Goal: Task Accomplishment & Management: Manage account settings

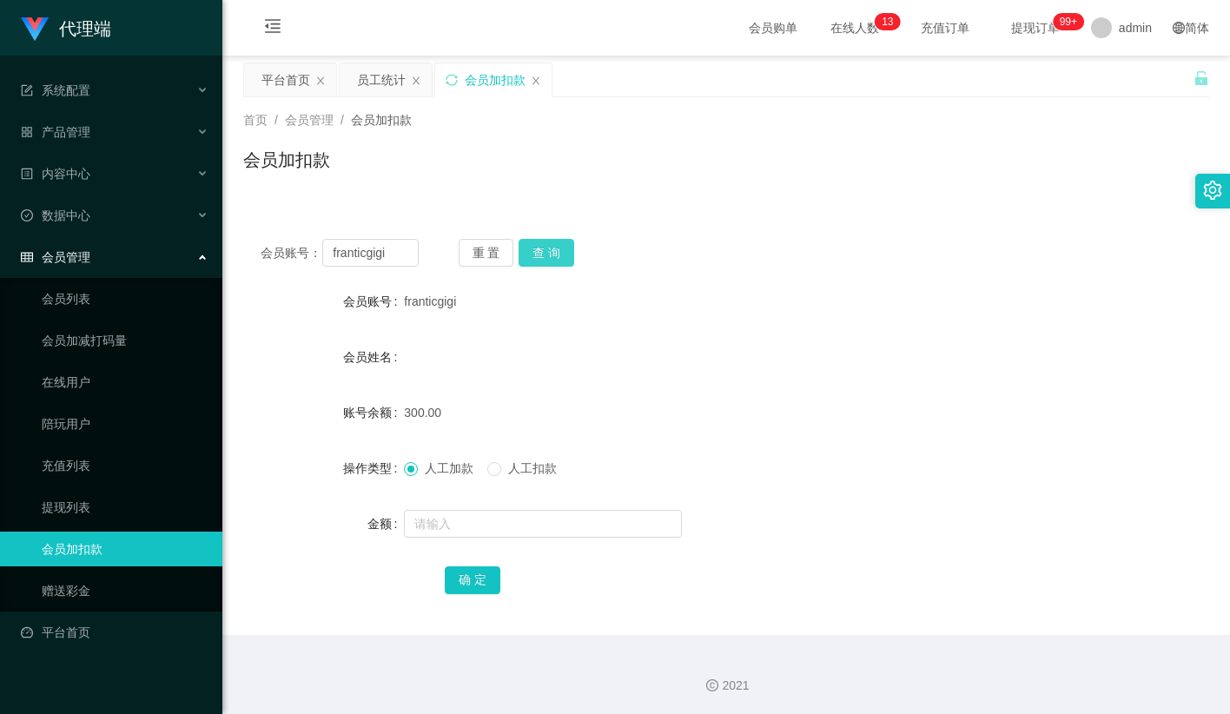
click at [556, 249] on button "查 询" at bounding box center [547, 253] width 56 height 28
click at [514, 473] on span "人工扣款" at bounding box center [532, 468] width 63 height 14
click at [508, 537] on input "text" at bounding box center [543, 524] width 278 height 28
click at [678, 318] on form "会员账号 franticgigi 会员姓名 账号余额 390.00 操作类型 人工加款 人工扣款 金额 确 定" at bounding box center [726, 440] width 966 height 313
click at [357, 253] on input "franticgigi" at bounding box center [370, 253] width 96 height 28
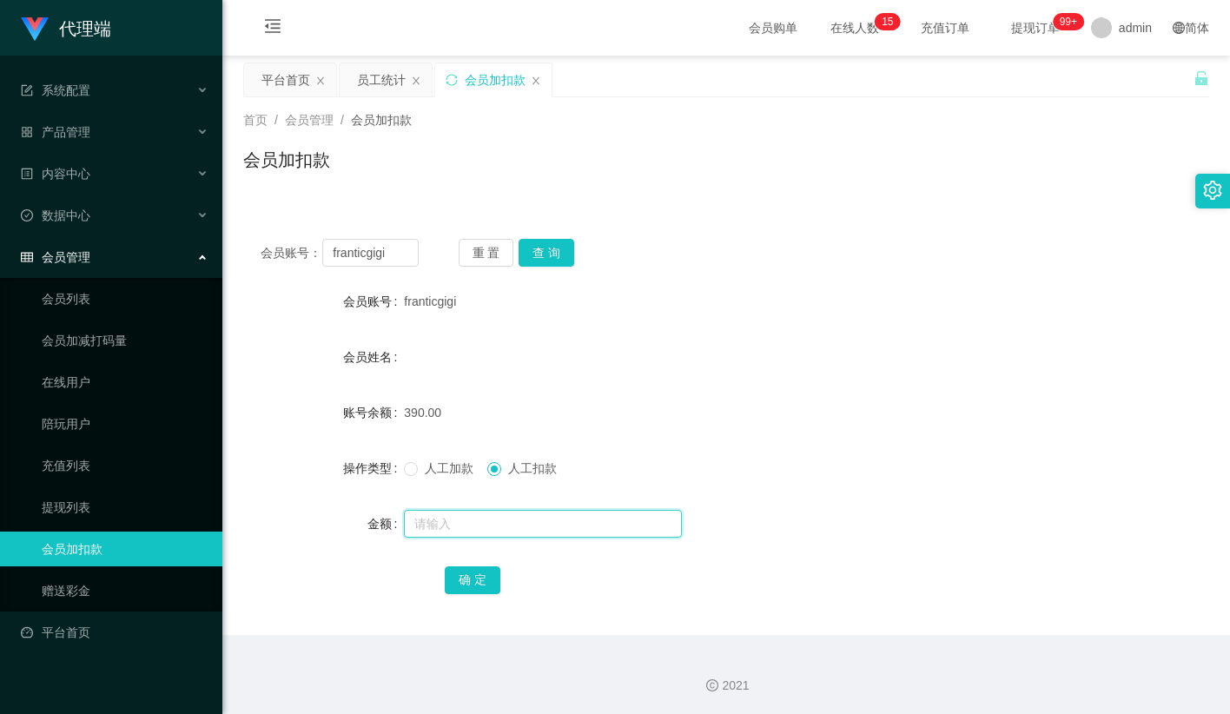
click at [477, 521] on input "text" at bounding box center [543, 524] width 278 height 28
type input "390"
click at [495, 577] on button "确 定" at bounding box center [473, 581] width 56 height 28
drag, startPoint x: 653, startPoint y: 384, endPoint x: 1009, endPoint y: 1, distance: 523.3
click at [663, 375] on form "会员账号 franticgigi 会员姓名 账号余额 0.00 操作类型 人工加款 人工扣款 金额 确 定" at bounding box center [726, 440] width 966 height 313
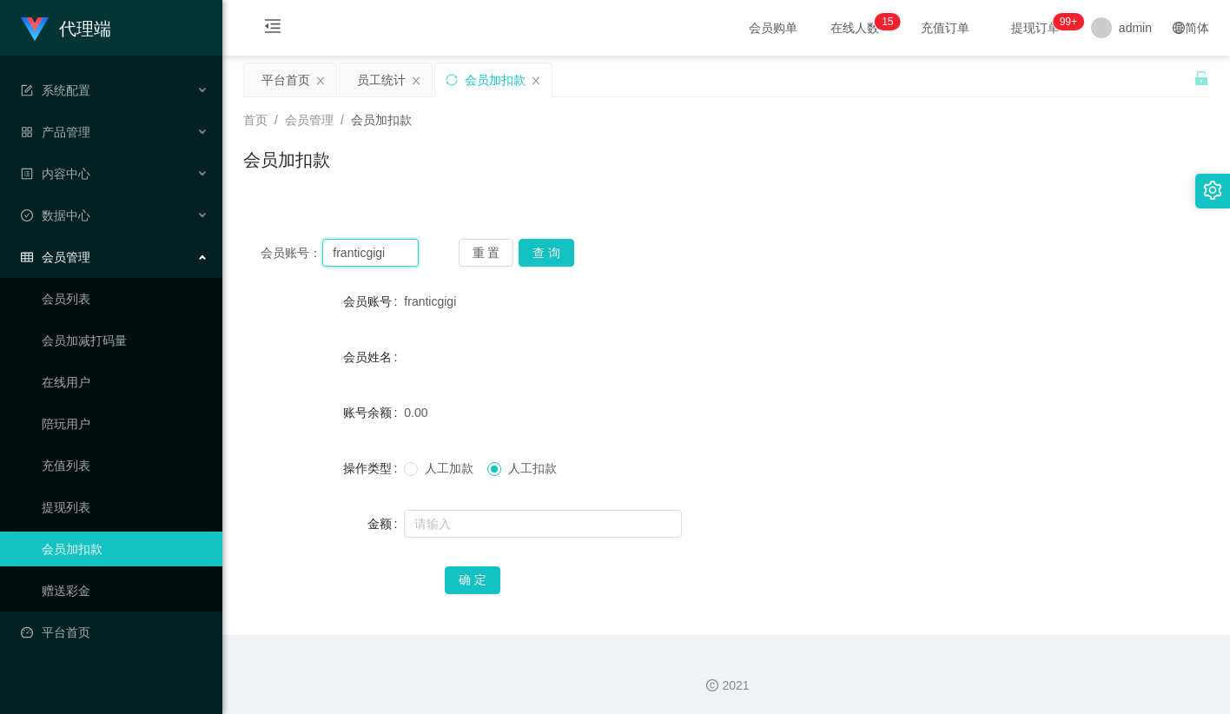
drag, startPoint x: 400, startPoint y: 256, endPoint x: 409, endPoint y: 256, distance: 9.6
click at [407, 256] on input "franticgigi" at bounding box center [370, 253] width 96 height 28
click at [454, 255] on div "会员账号： franticgigi 重 置 查 询" at bounding box center [726, 253] width 966 height 28
drag, startPoint x: 478, startPoint y: 253, endPoint x: 387, endPoint y: 250, distance: 91.3
click at [478, 253] on button "重 置" at bounding box center [487, 253] width 56 height 28
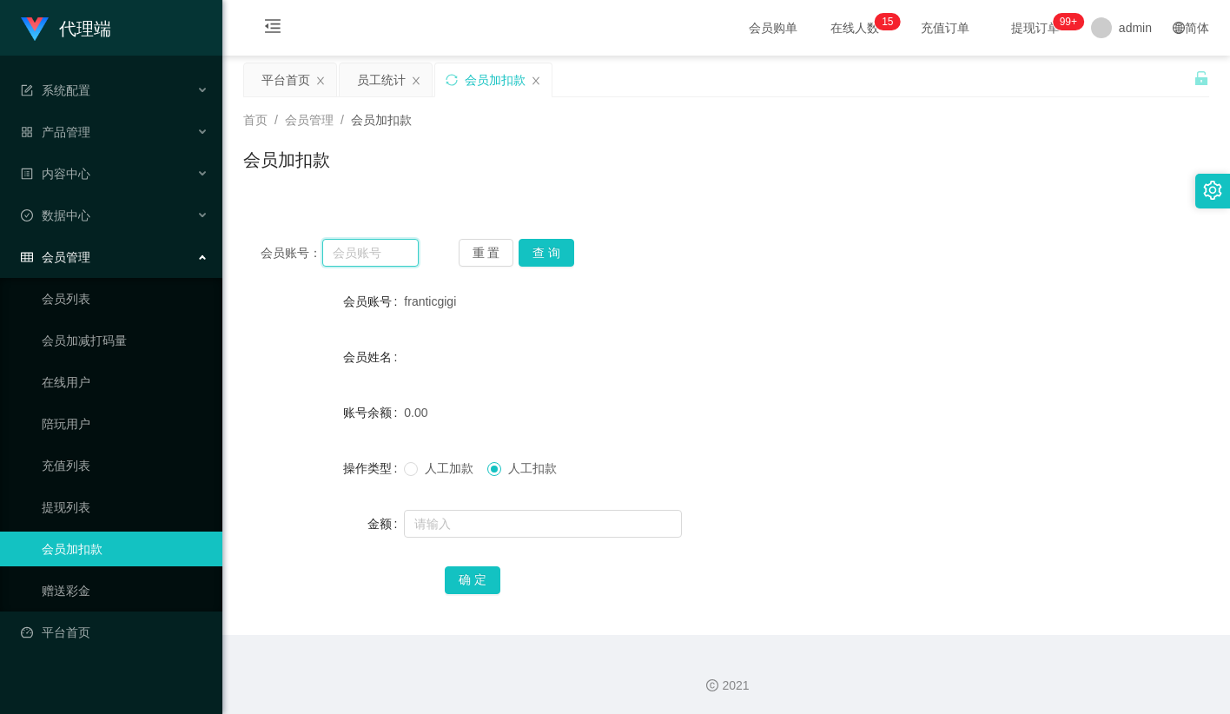
click at [386, 250] on input "text" at bounding box center [370, 253] width 96 height 28
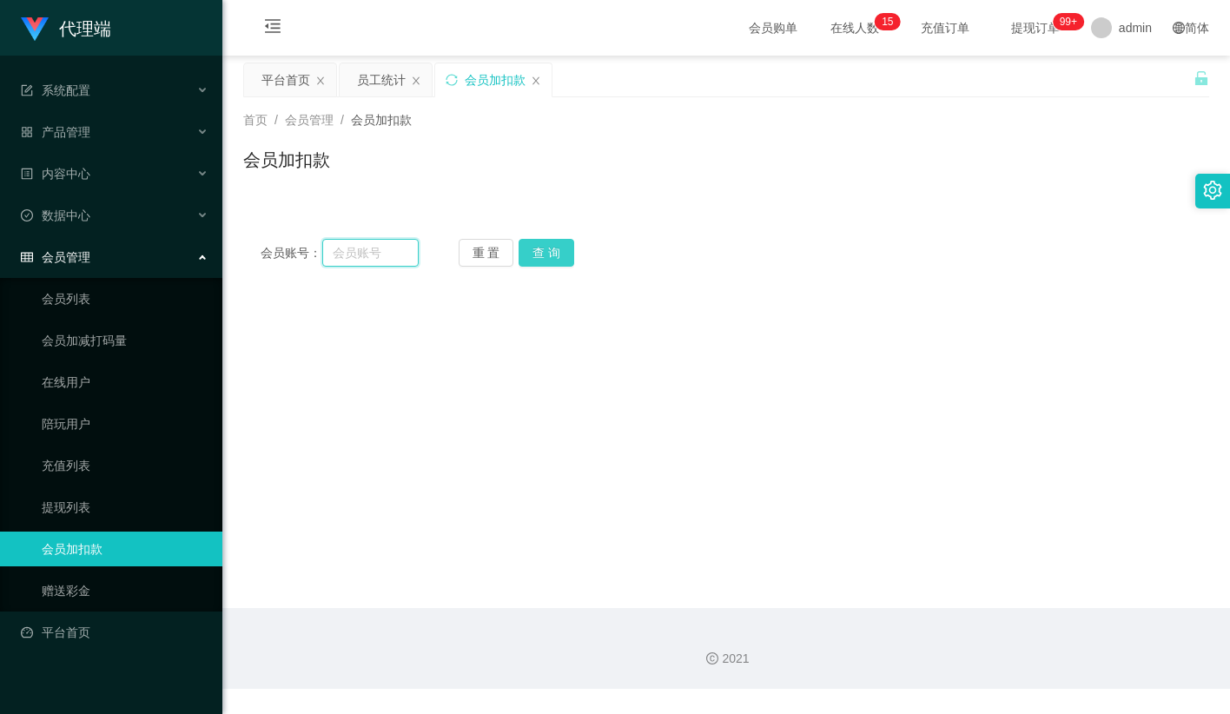
paste input "franticgigi"
type input "franticgigi"
click at [547, 255] on button "查 询" at bounding box center [547, 253] width 56 height 28
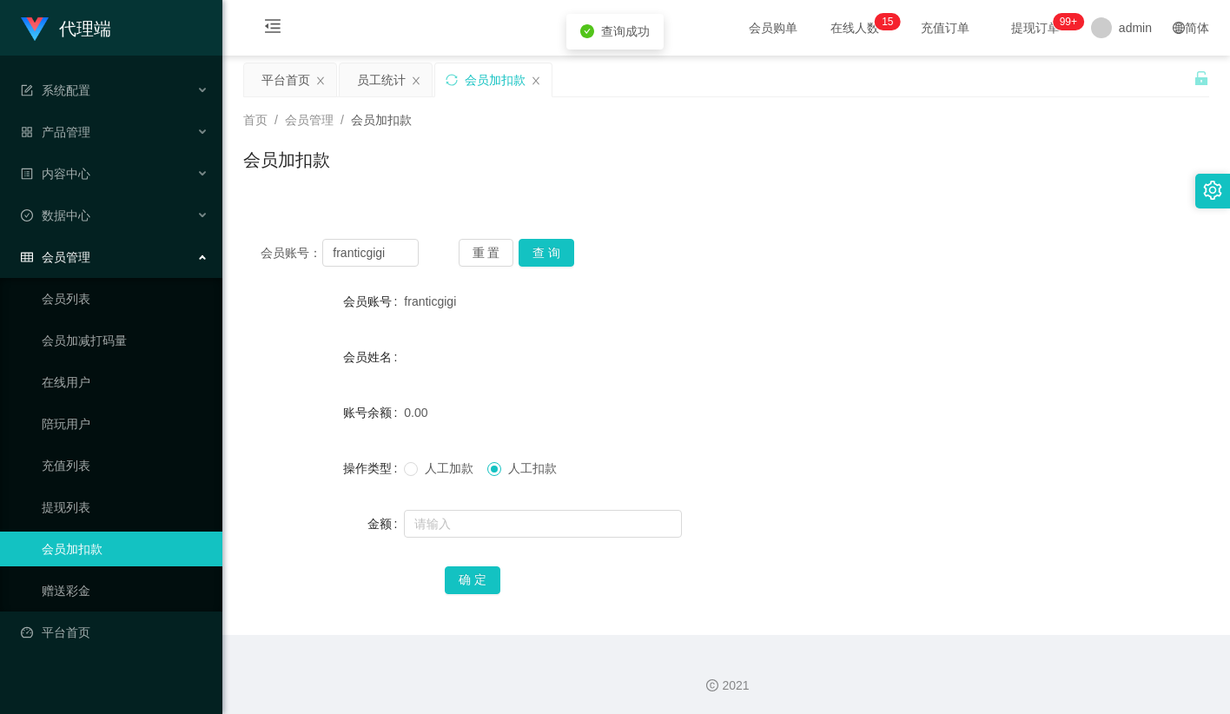
click at [441, 472] on span "人工加款" at bounding box center [449, 468] width 63 height 14
click at [477, 519] on input "text" at bounding box center [543, 524] width 278 height 28
type input "38"
click at [472, 587] on button "确 定" at bounding box center [473, 581] width 56 height 28
drag, startPoint x: 822, startPoint y: 305, endPoint x: 843, endPoint y: 280, distance: 32.7
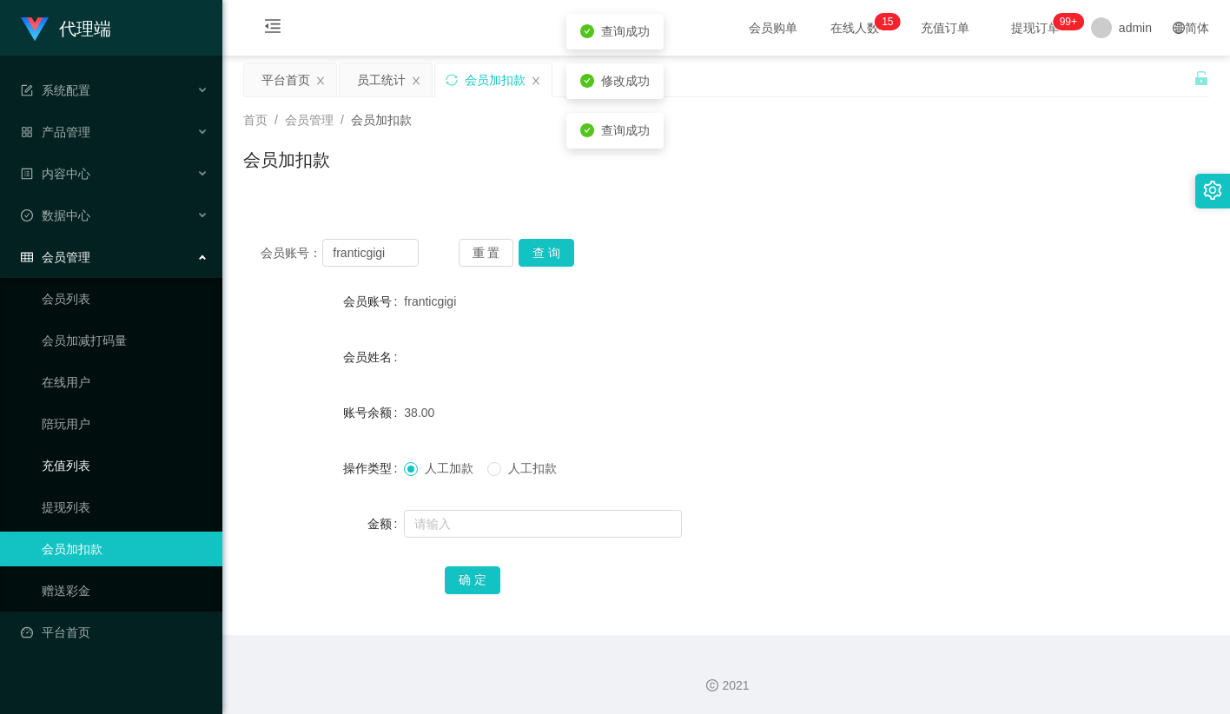
click at [824, 303] on div "franticgigi" at bounding box center [686, 301] width 564 height 35
click at [998, 181] on div "会员加扣款" at bounding box center [726, 167] width 966 height 40
click at [559, 249] on button "查 询" at bounding box center [547, 253] width 56 height 28
click at [744, 277] on div "会员账号： franticgigi 重 置 查 询 会员账号 franticgigi 会员姓名 账号余额 38.00 操作类型 人工加款 人工扣款 金额 确 定" at bounding box center [726, 429] width 966 height 414
click at [488, 246] on button "重 置" at bounding box center [487, 253] width 56 height 28
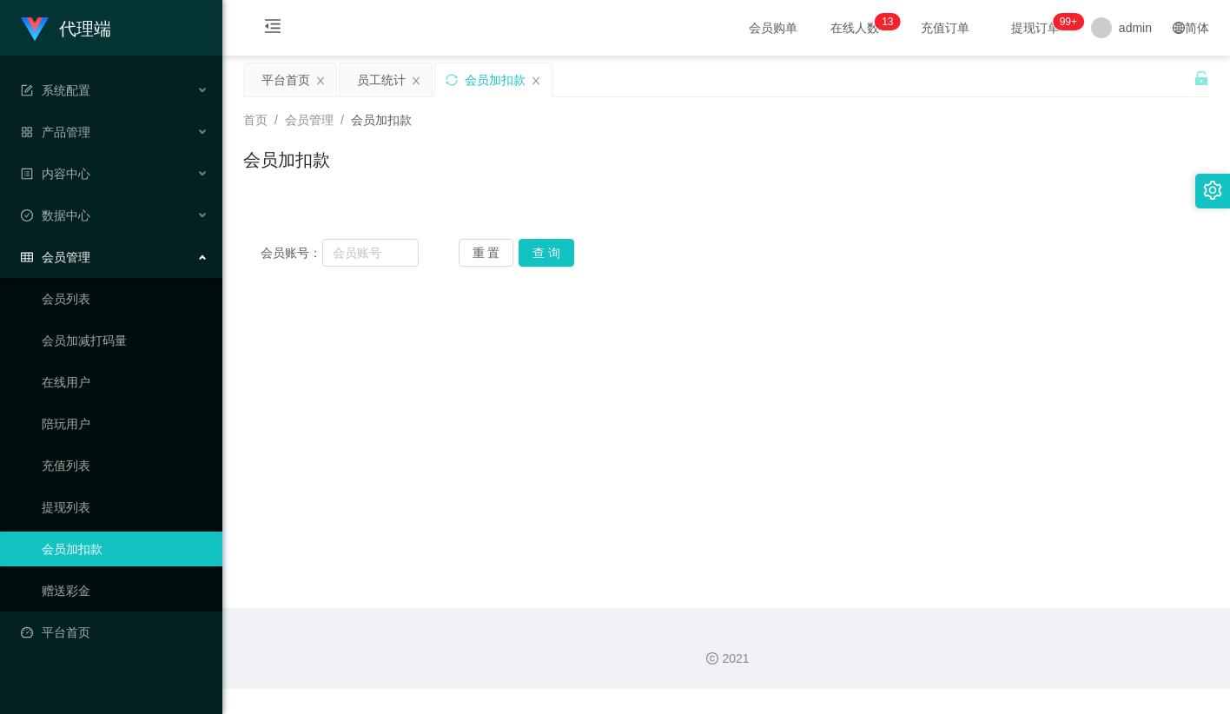
click at [821, 130] on div "首页 / 会员管理 / 会员加扣款 / 会员加扣款" at bounding box center [726, 149] width 966 height 76
click at [92, 282] on link "会员列表" at bounding box center [125, 299] width 167 height 35
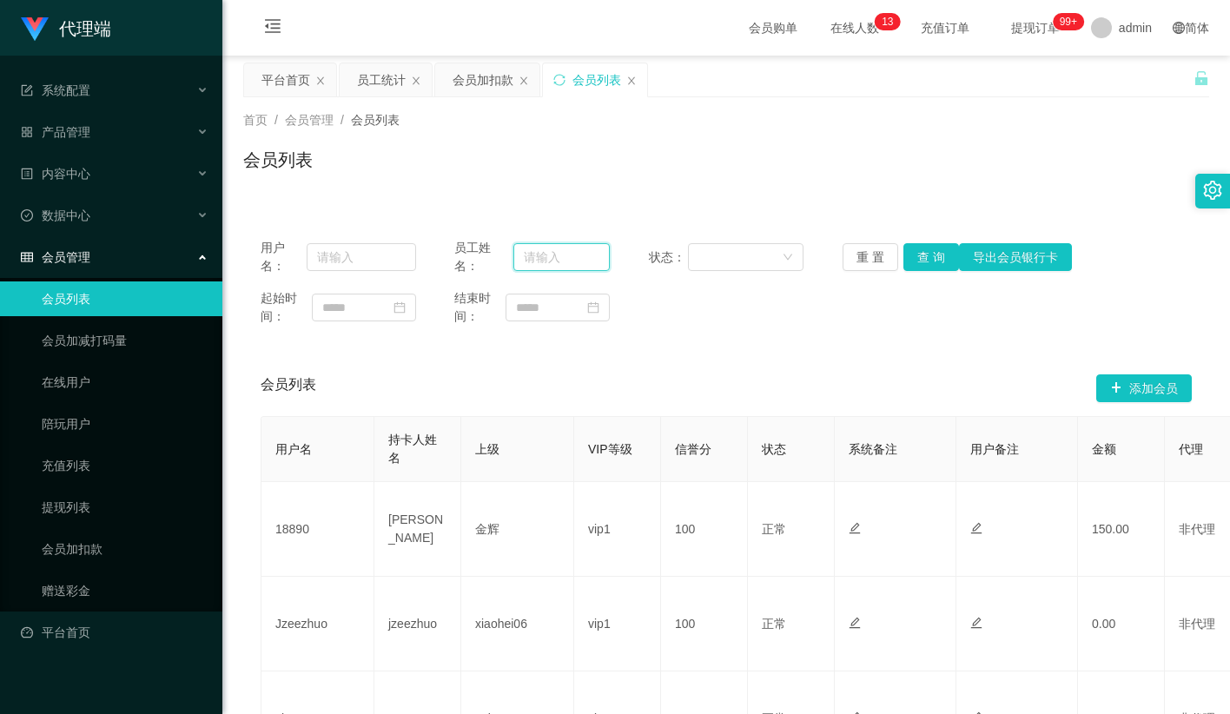
click at [580, 267] on input "text" at bounding box center [562, 257] width 96 height 28
click at [347, 263] on input "text" at bounding box center [361, 257] width 109 height 28
click at [542, 255] on input "text" at bounding box center [562, 257] width 96 height 28
click at [386, 259] on input "text" at bounding box center [361, 257] width 109 height 28
paste input "Nicole25"
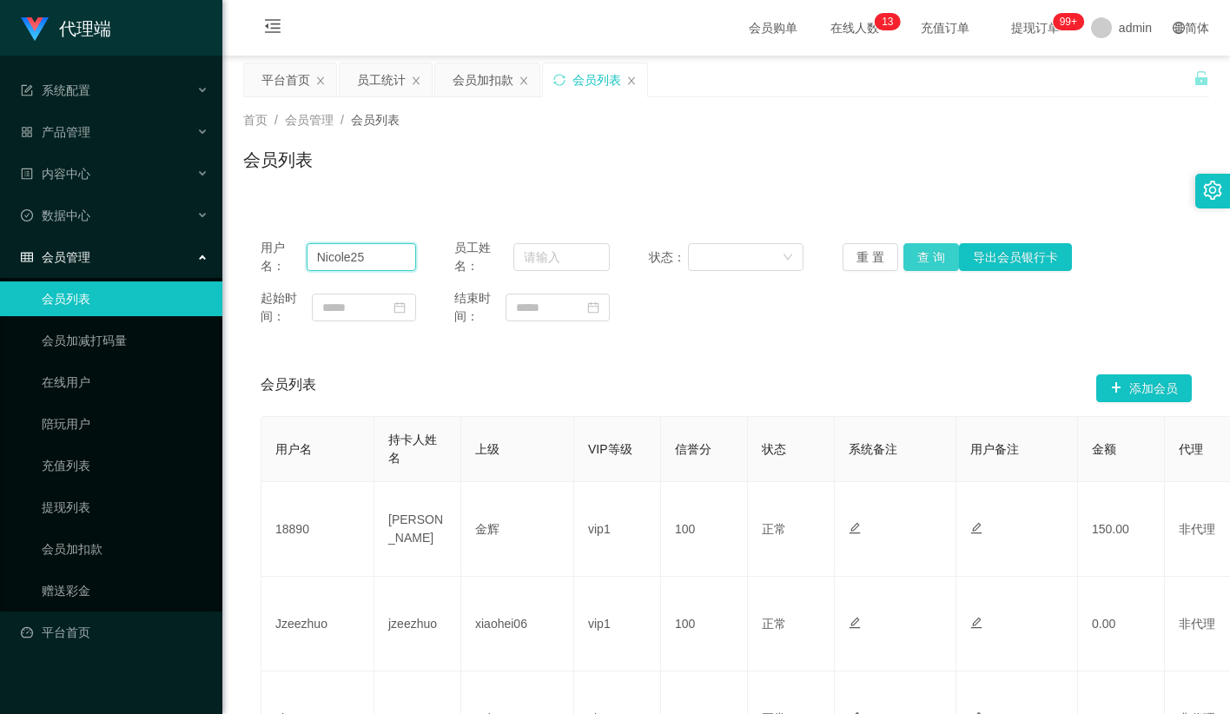
type input "Nicole25"
click at [924, 250] on button "查 询" at bounding box center [932, 257] width 56 height 28
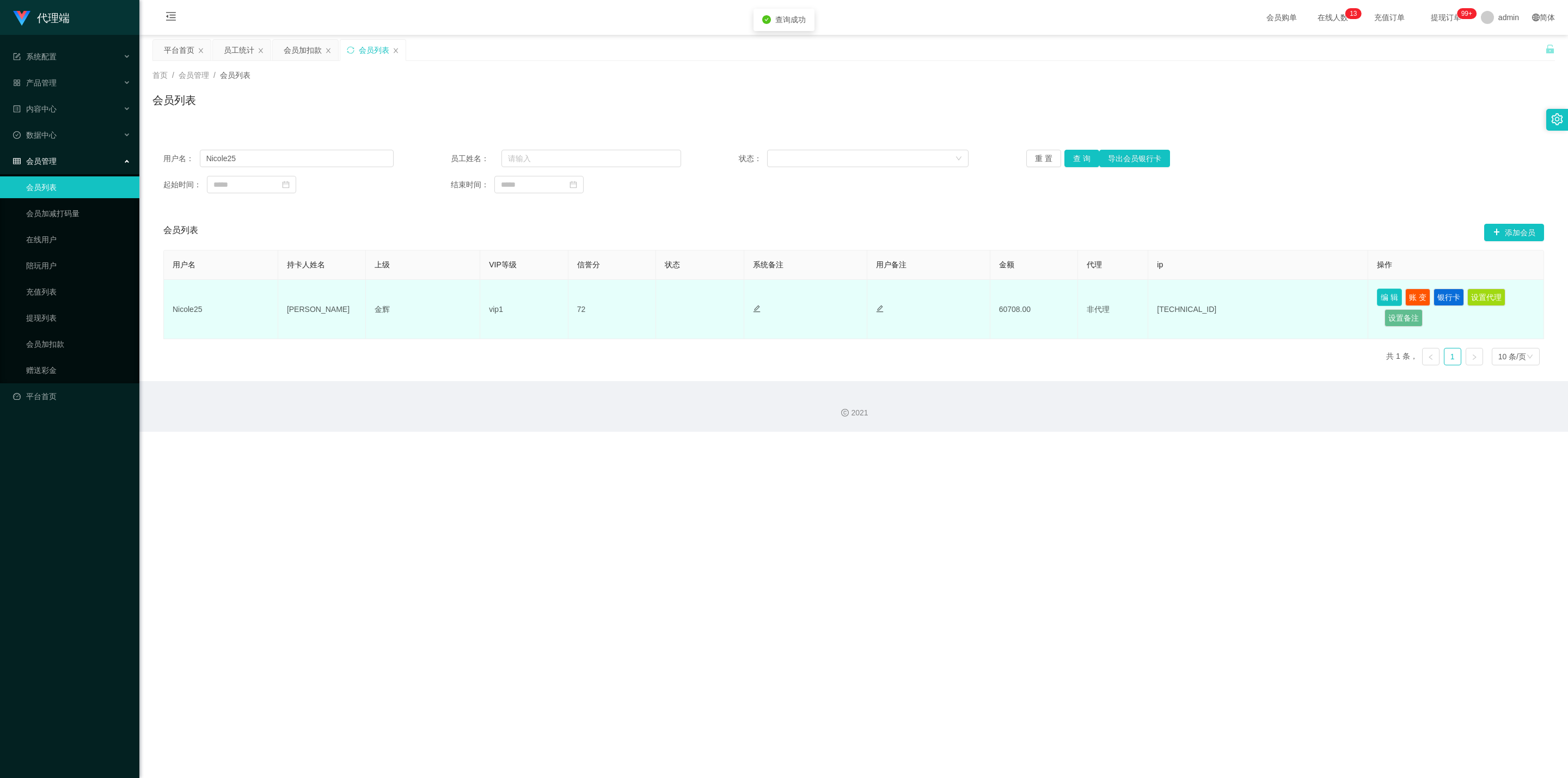
click at [771, 296] on button "编 辑" at bounding box center [1389, 298] width 25 height 18
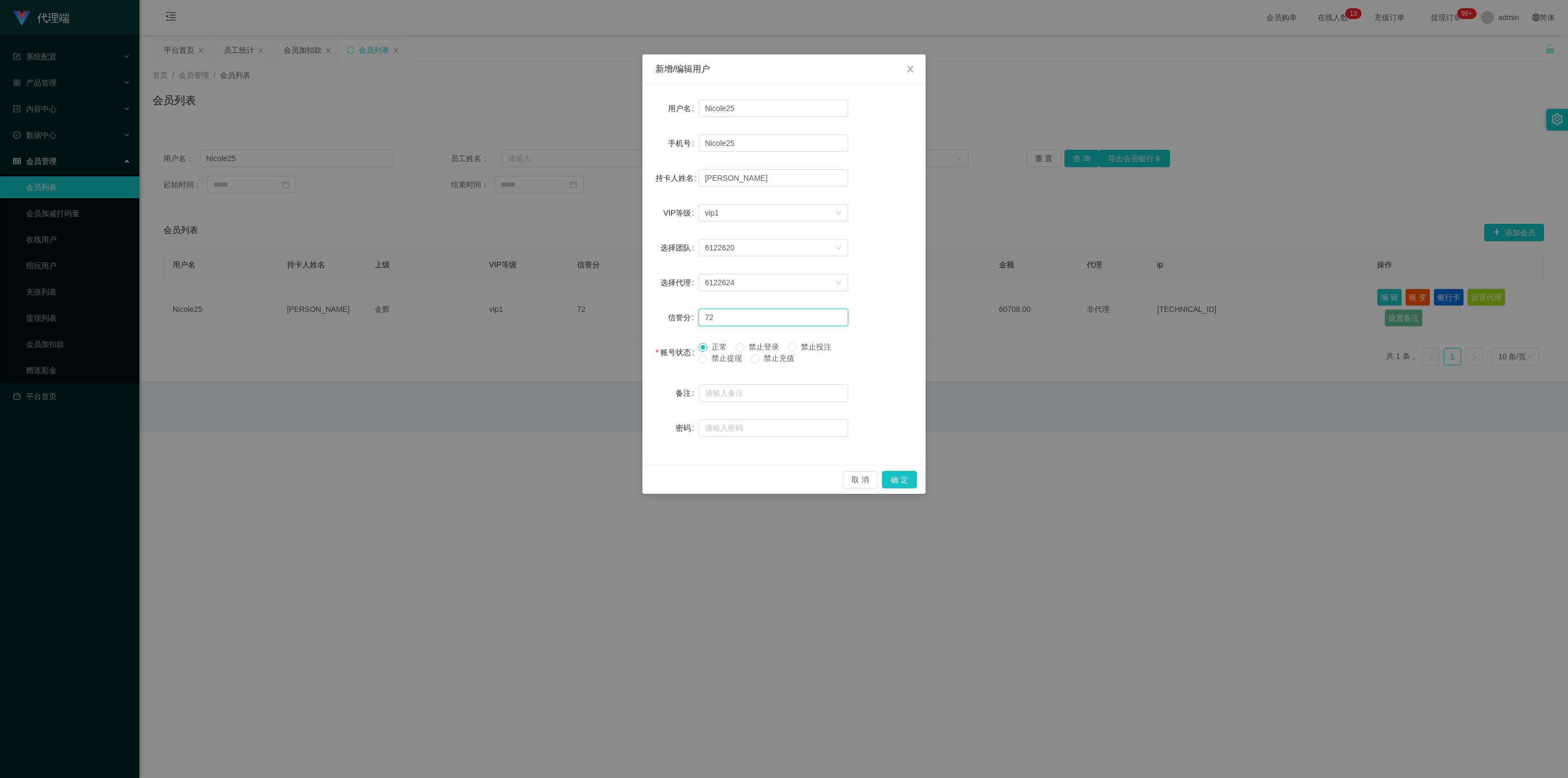
click at [734, 314] on input "72" at bounding box center [773, 318] width 150 height 18
type input "73"
drag, startPoint x: 895, startPoint y: 477, endPoint x: 1012, endPoint y: 175, distance: 323.9
click at [771, 447] on button "确 定" at bounding box center [900, 480] width 35 height 18
